Goal: Task Accomplishment & Management: Complete application form

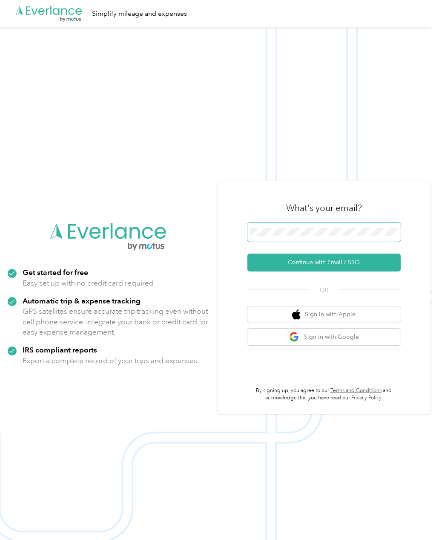
scroll to position [10, 0]
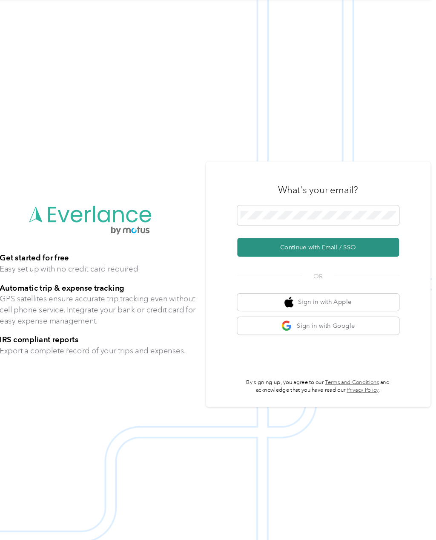
click at [294, 256] on button "Continue with Email / SSO" at bounding box center [324, 252] width 153 height 18
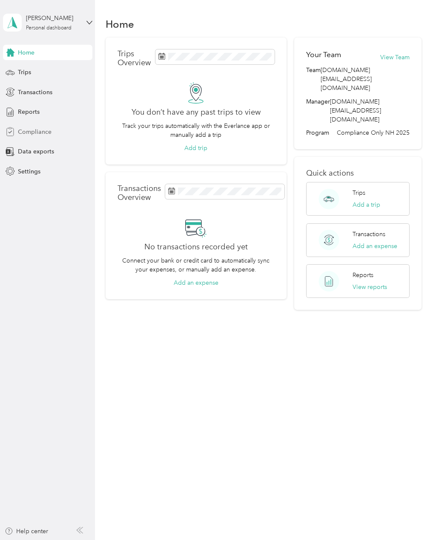
click at [26, 133] on span "Compliance" at bounding box center [35, 131] width 34 height 9
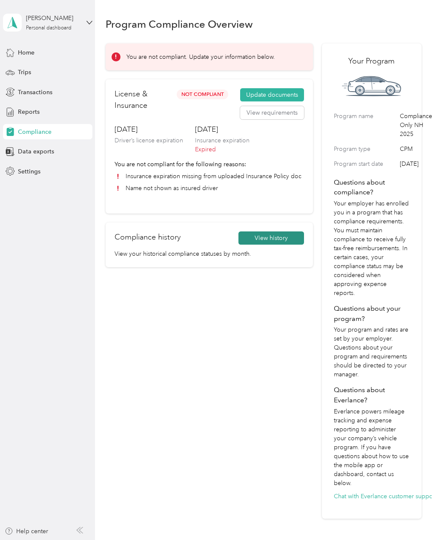
click at [277, 237] on button "View history" at bounding box center [272, 238] width 66 height 14
click at [277, 237] on div "Compliance History Questions about your compliance history? Chat with Everlance…" at bounding box center [346, 293] width 218 height 540
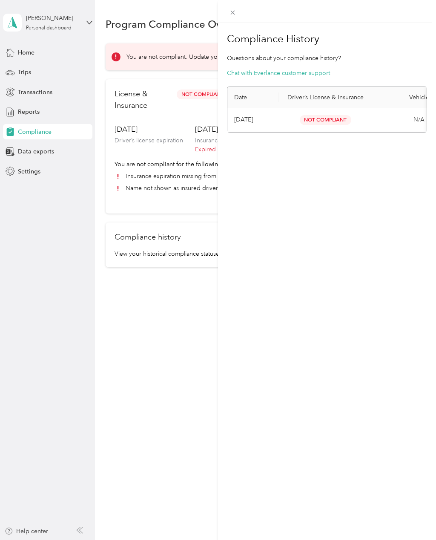
click at [124, 345] on div "Compliance History Questions about your compliance history? Chat with Everlance…" at bounding box center [218, 270] width 436 height 540
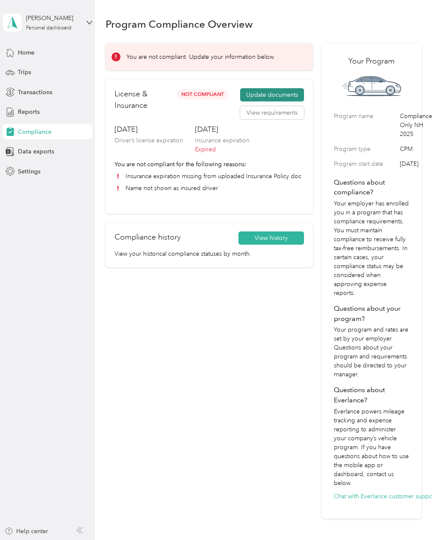
click at [284, 92] on button "Update documents" at bounding box center [272, 95] width 64 height 14
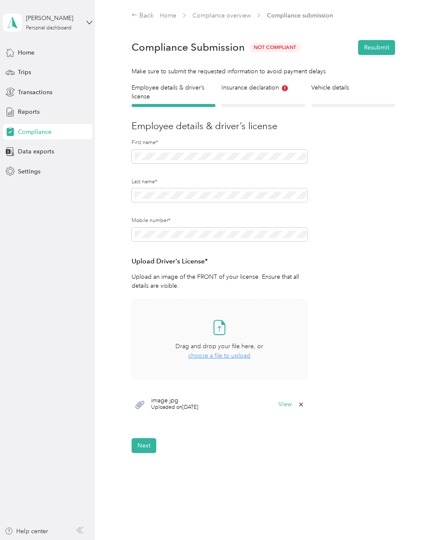
click at [235, 361] on div "Take a photo or choose a photo from your library Drag and drop your file here, …" at bounding box center [219, 339] width 161 height 66
click at [291, 406] on button "View" at bounding box center [285, 404] width 13 height 6
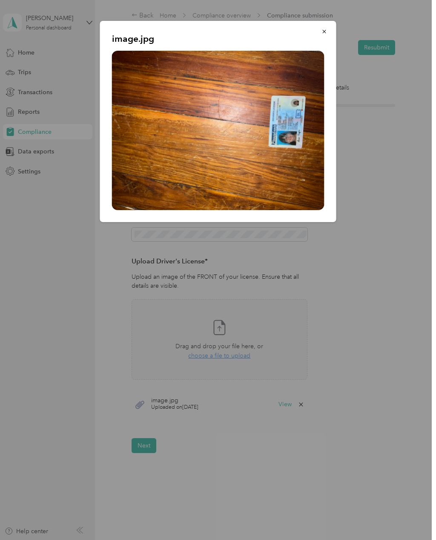
click at [216, 486] on div at bounding box center [218, 270] width 436 height 540
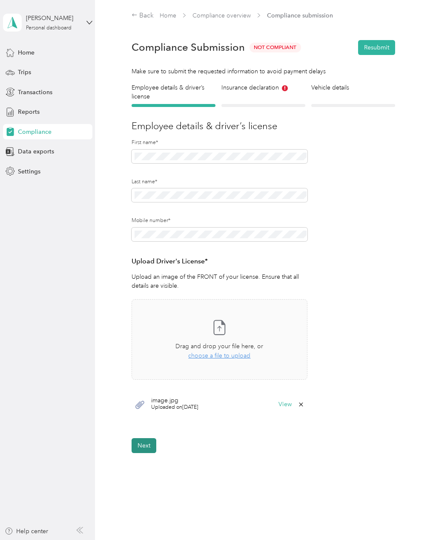
click at [153, 440] on button "Next" at bounding box center [144, 445] width 25 height 15
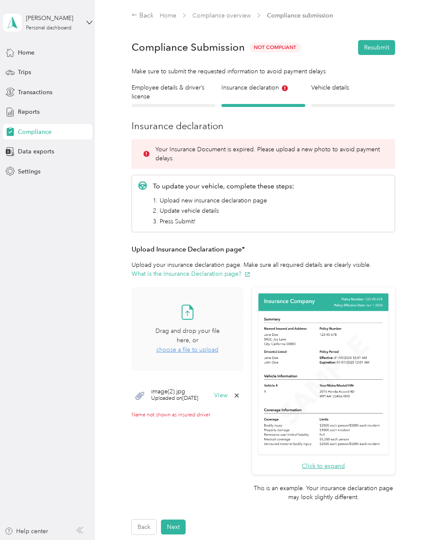
click at [200, 347] on span "choose a file to upload" at bounding box center [187, 349] width 62 height 7
click at [240, 418] on icon at bounding box center [237, 421] width 7 height 7
click at [253, 424] on button "Yes" at bounding box center [247, 423] width 17 height 14
